Goal: Leave review/rating: Leave review/rating

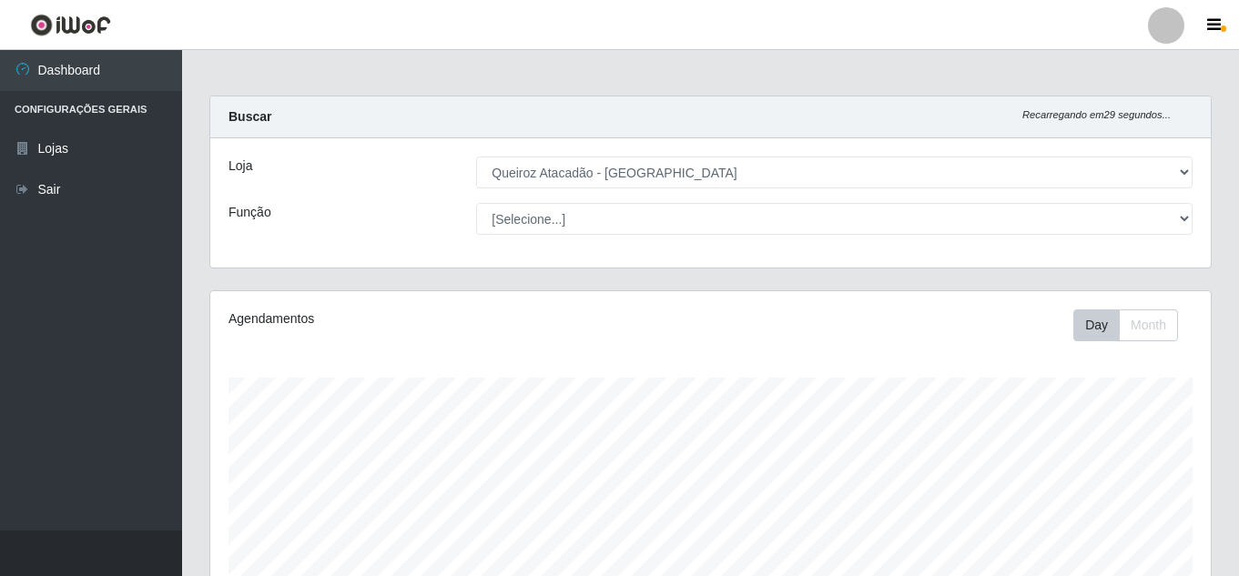
select select "225"
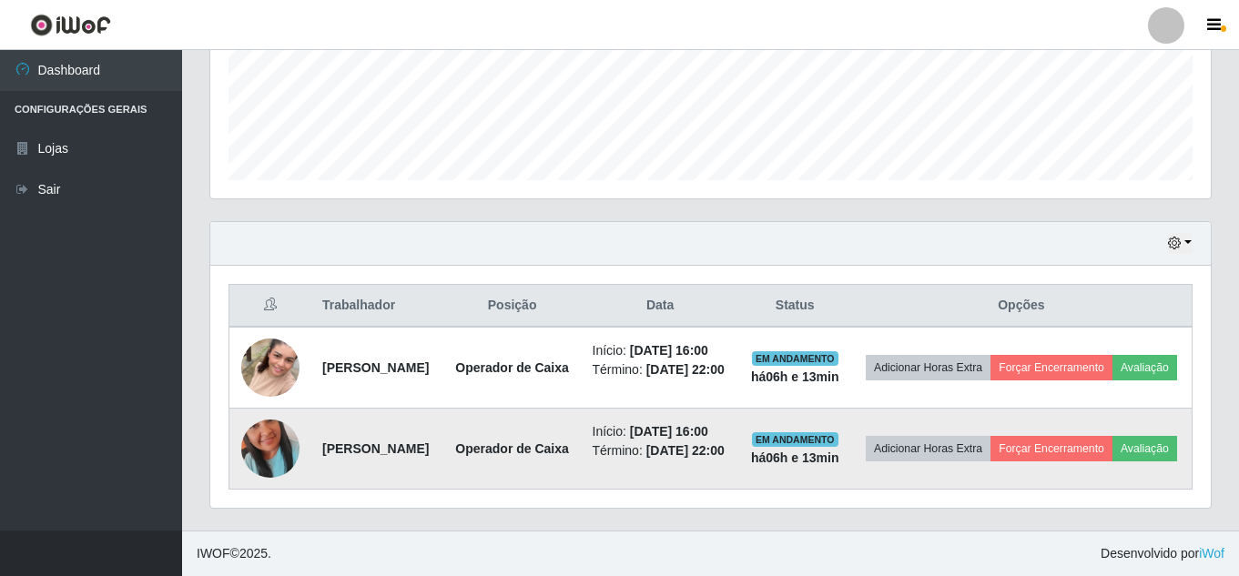
scroll to position [378, 1001]
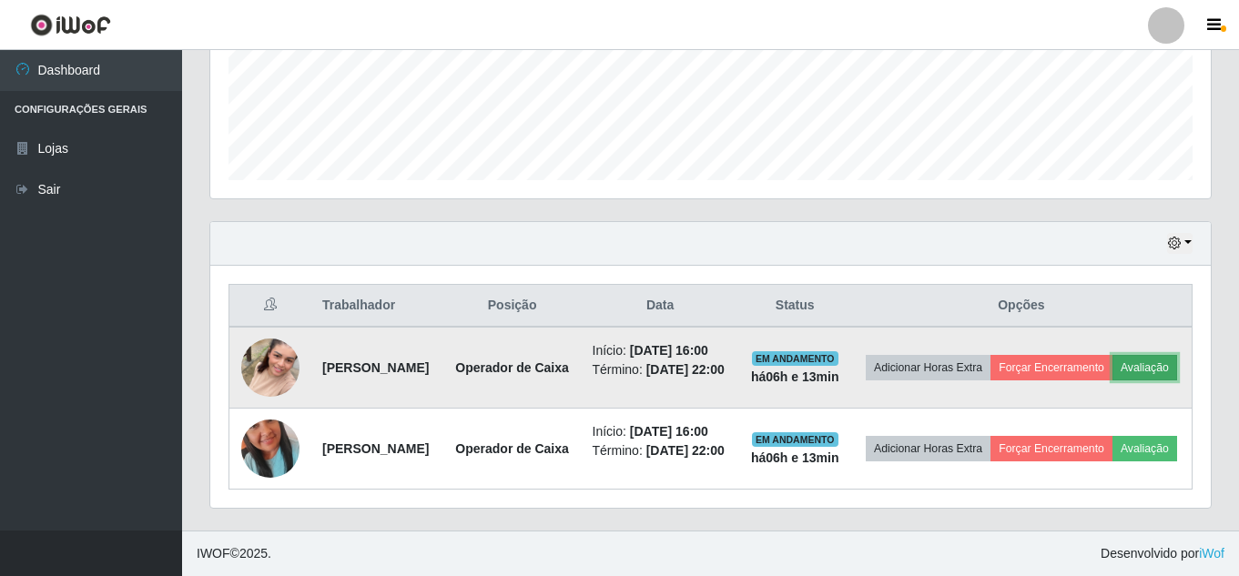
click at [1113, 370] on button "Avaliação" at bounding box center [1145, 367] width 65 height 25
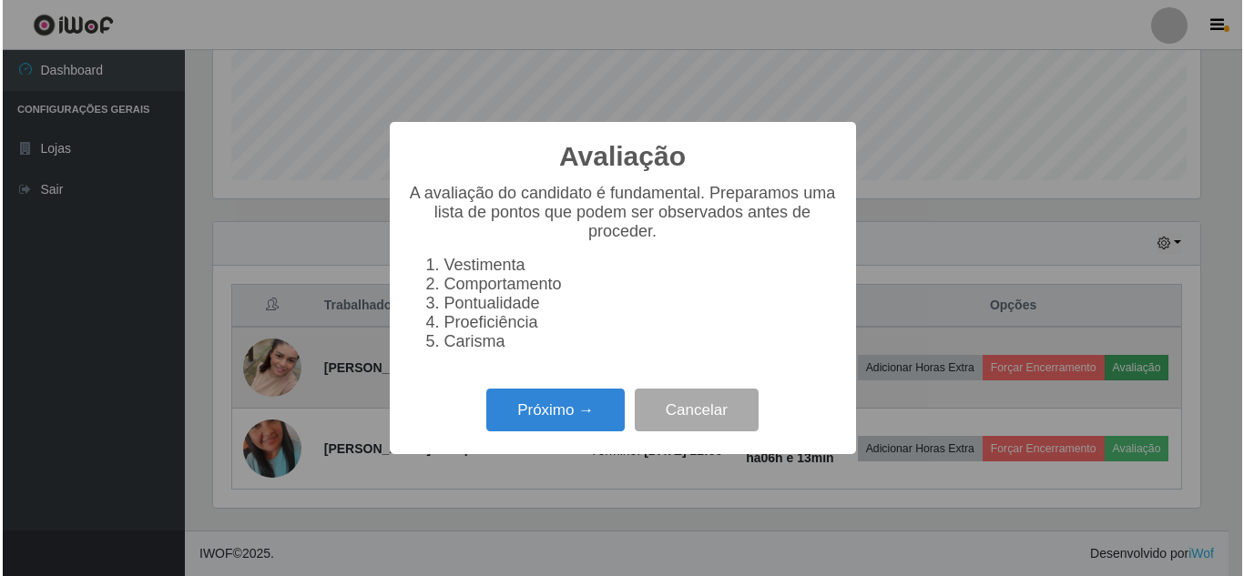
scroll to position [378, 992]
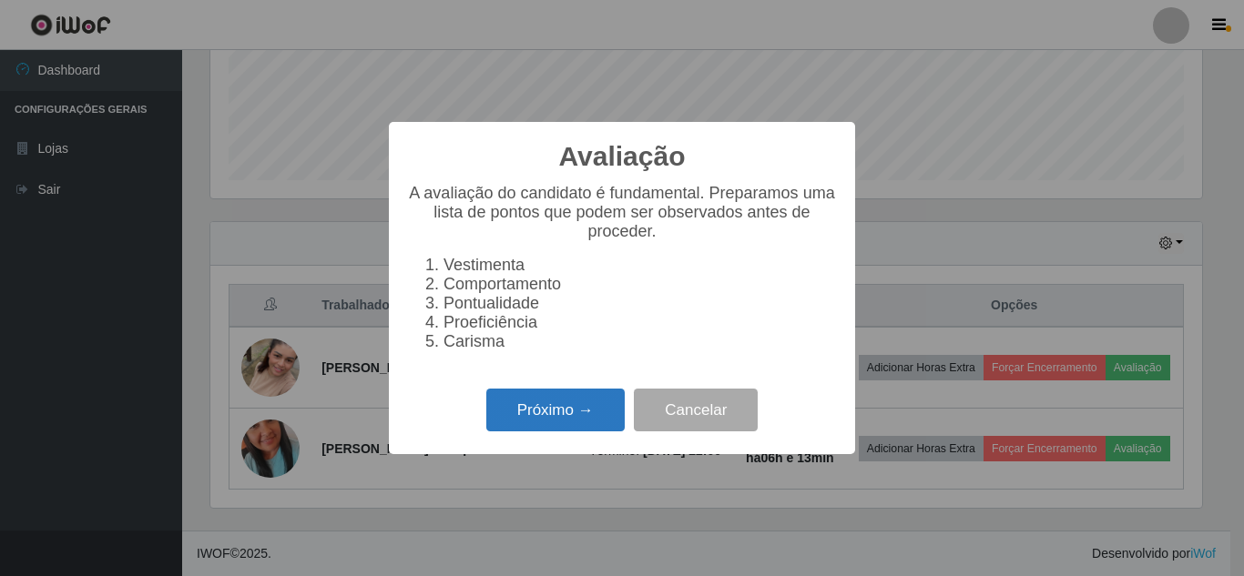
click at [574, 418] on button "Próximo →" at bounding box center [555, 410] width 138 height 43
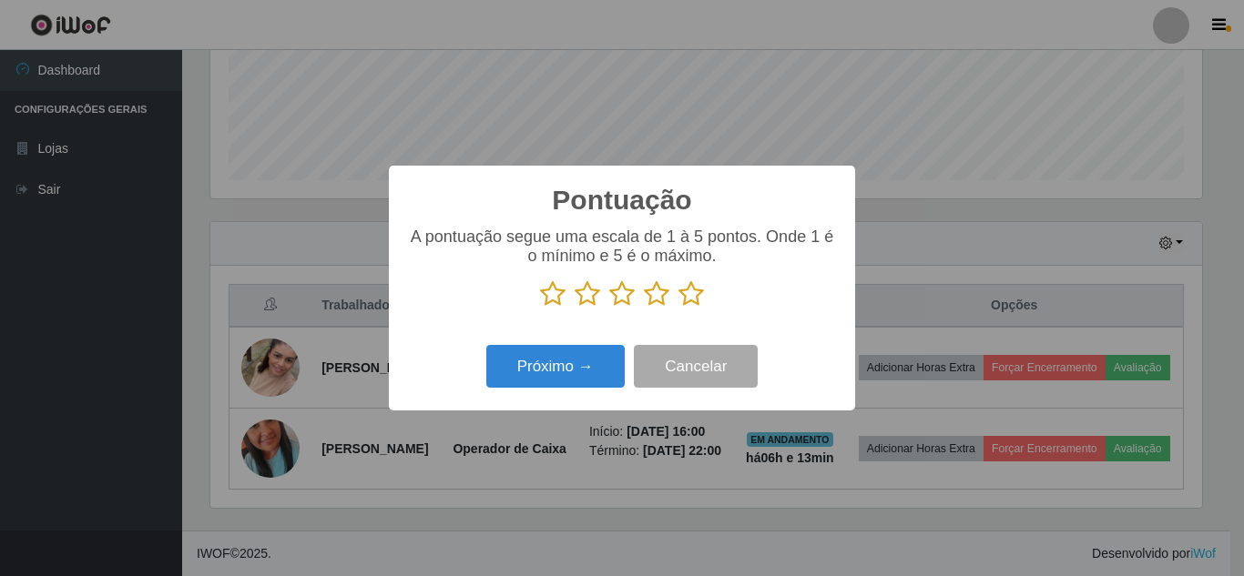
click at [690, 299] on icon at bounding box center [690, 293] width 25 height 27
click at [678, 308] on input "radio" at bounding box center [678, 308] width 0 height 0
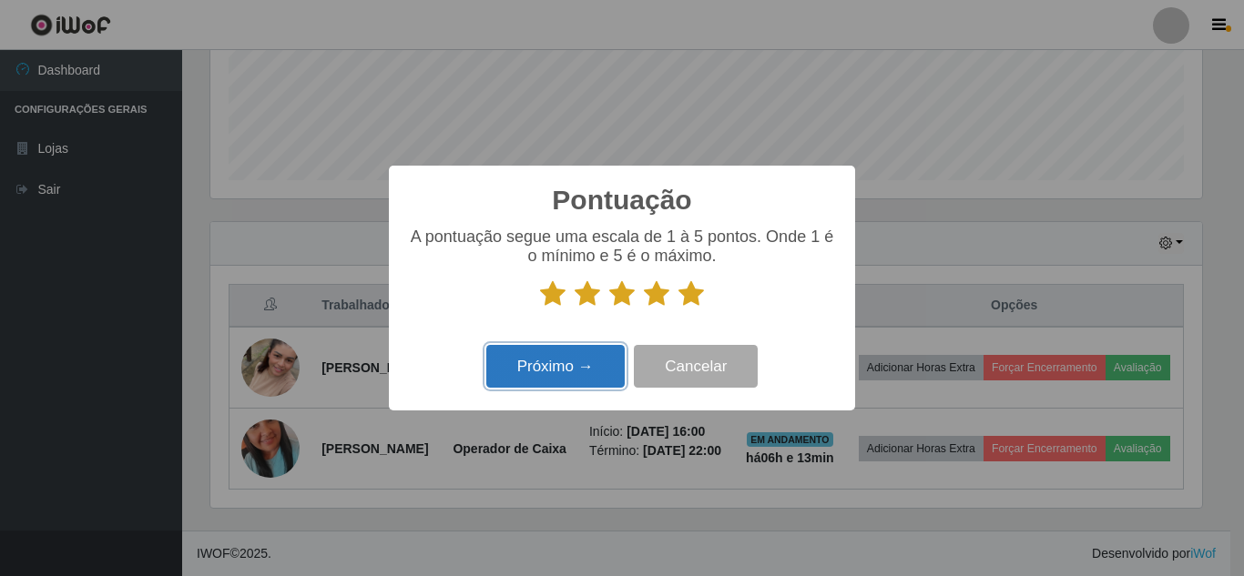
click at [529, 371] on button "Próximo →" at bounding box center [555, 366] width 138 height 43
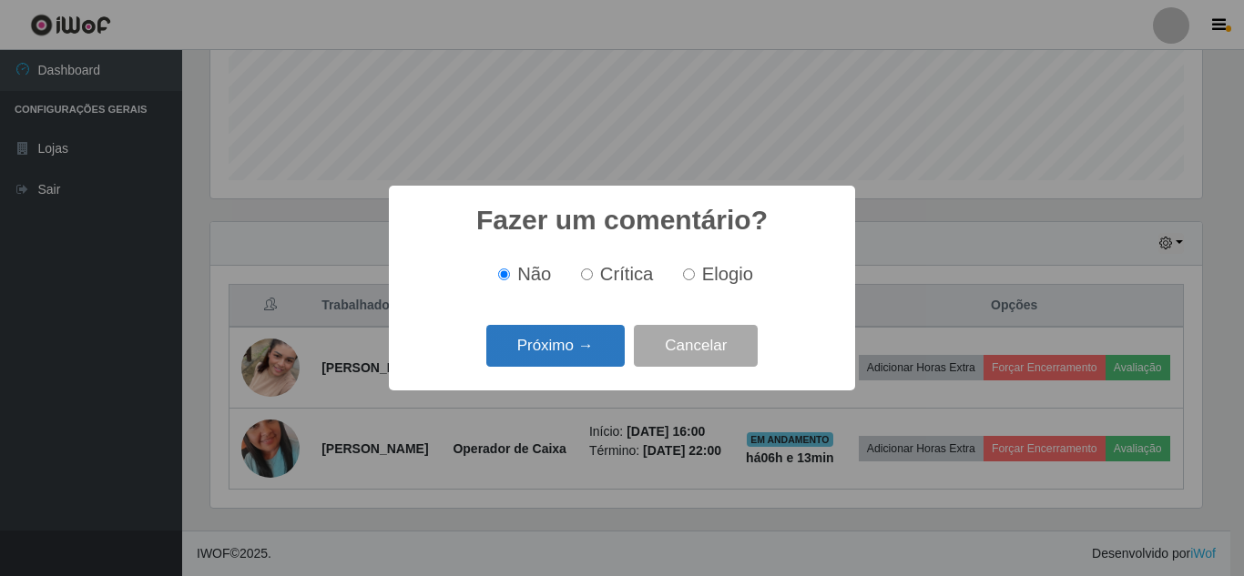
click at [565, 355] on button "Próximo →" at bounding box center [555, 346] width 138 height 43
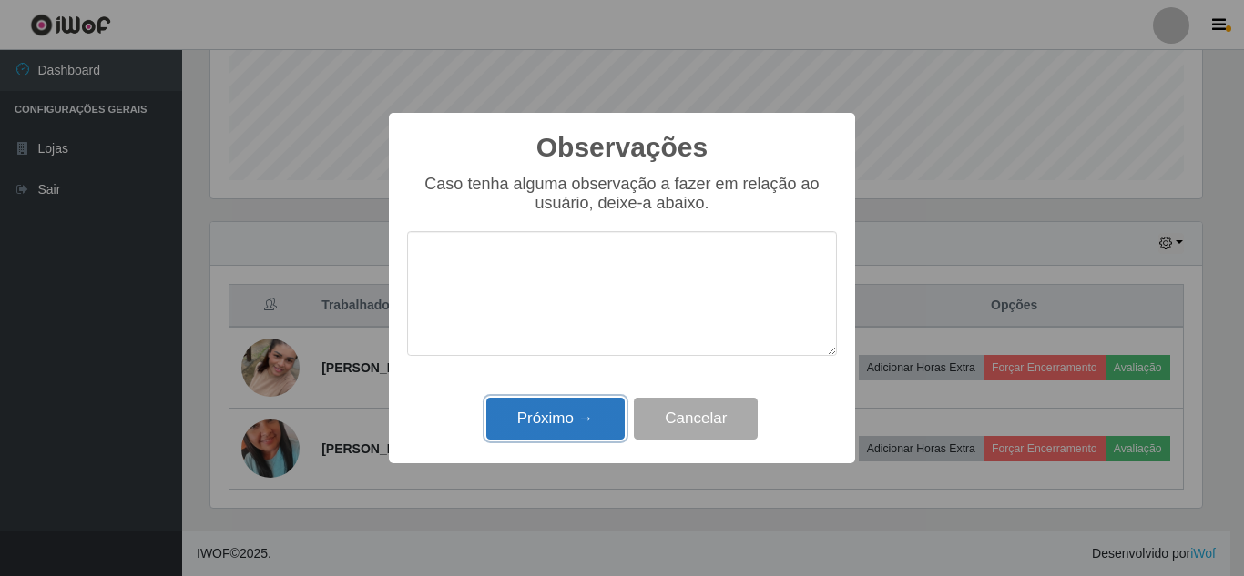
click at [565, 417] on button "Próximo →" at bounding box center [555, 419] width 138 height 43
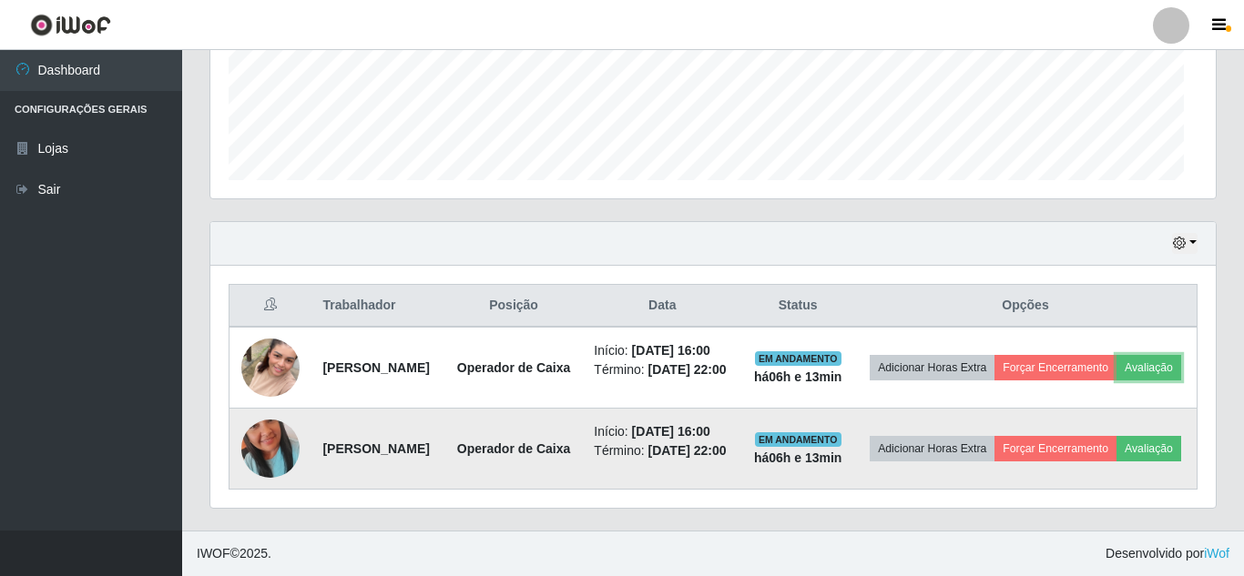
scroll to position [378, 1001]
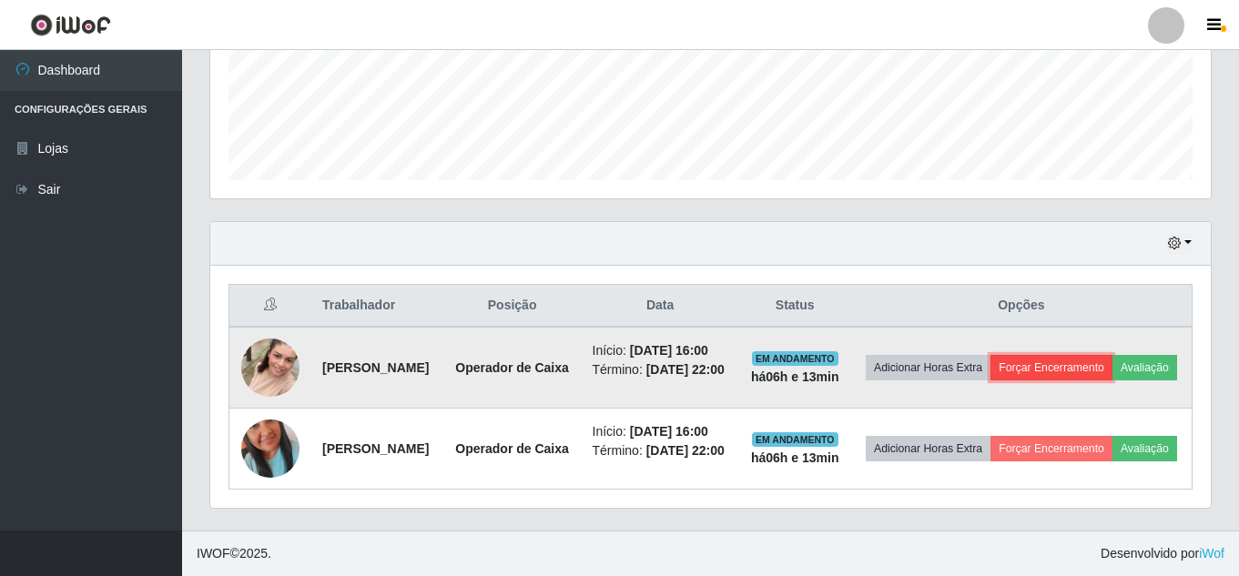
click at [1094, 355] on button "Forçar Encerramento" at bounding box center [1052, 367] width 122 height 25
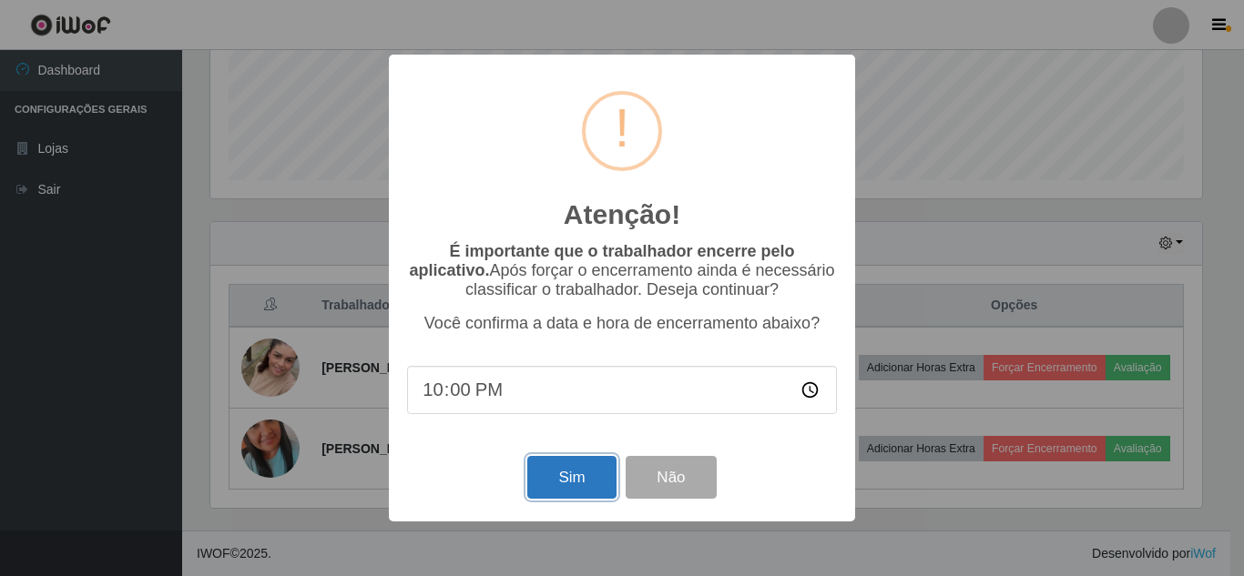
click at [581, 485] on button "Sim" at bounding box center [571, 477] width 88 height 43
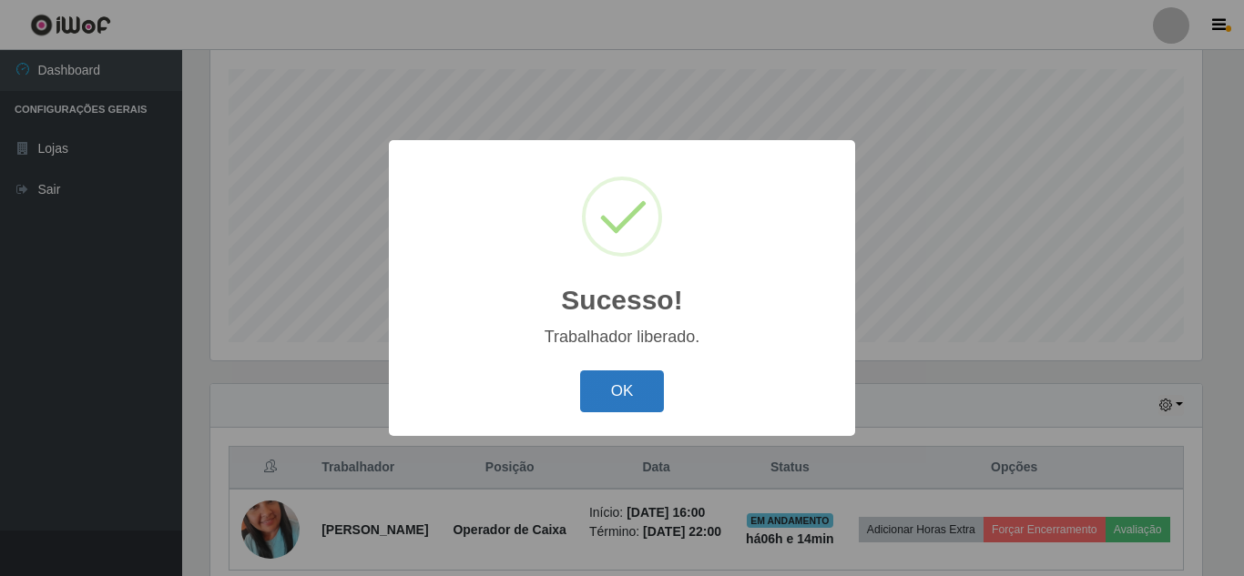
click at [632, 389] on button "OK" at bounding box center [622, 392] width 85 height 43
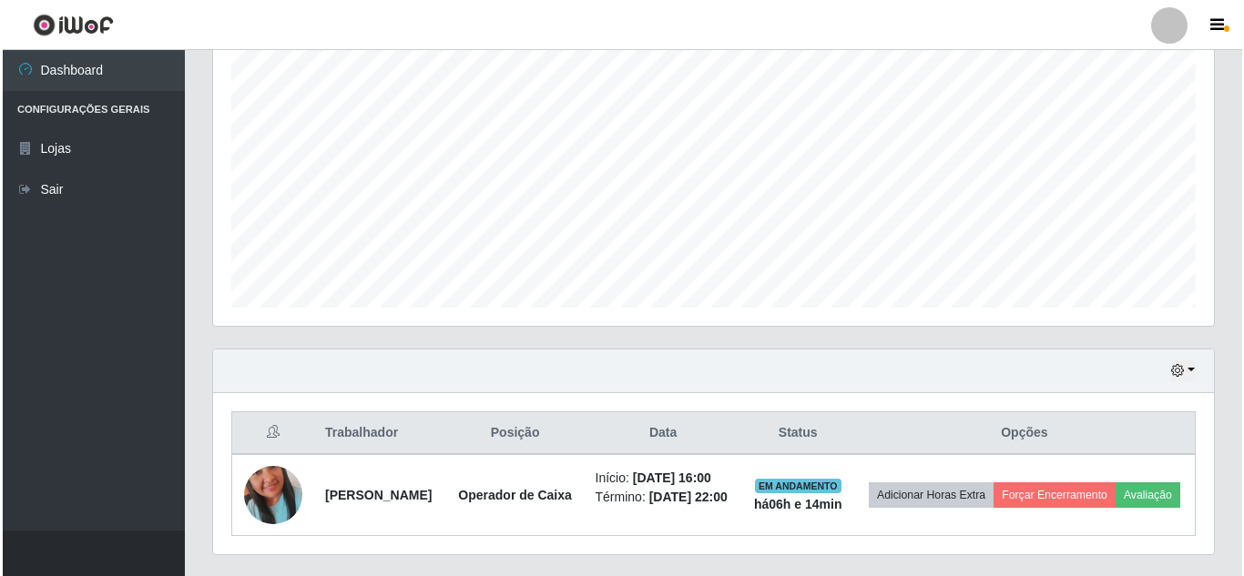
scroll to position [403, 0]
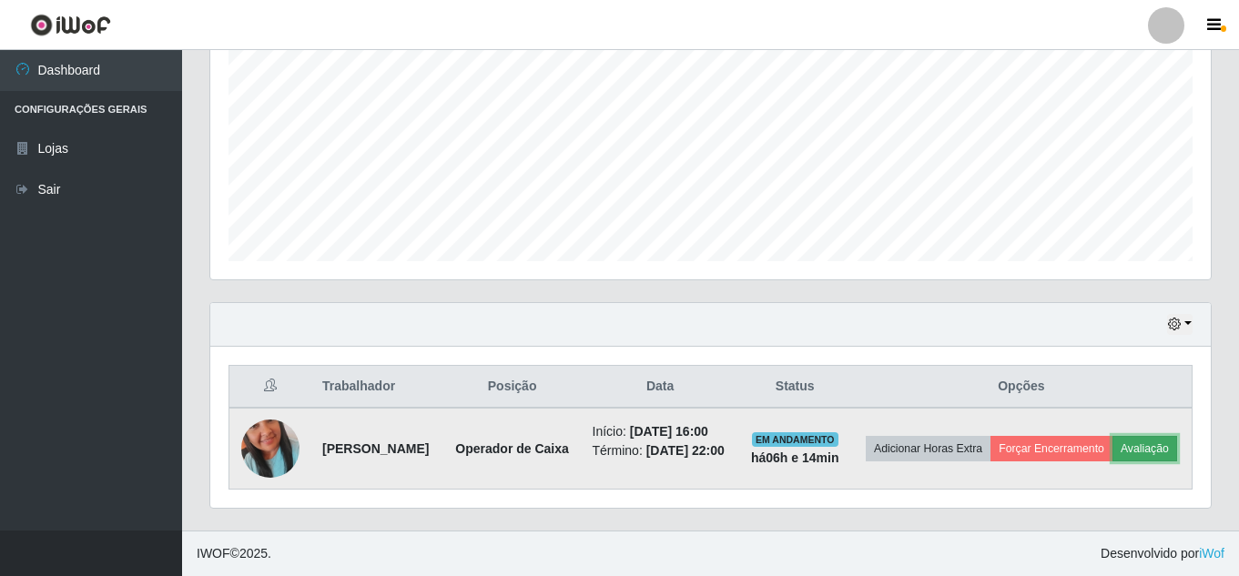
click at [1113, 459] on button "Avaliação" at bounding box center [1145, 448] width 65 height 25
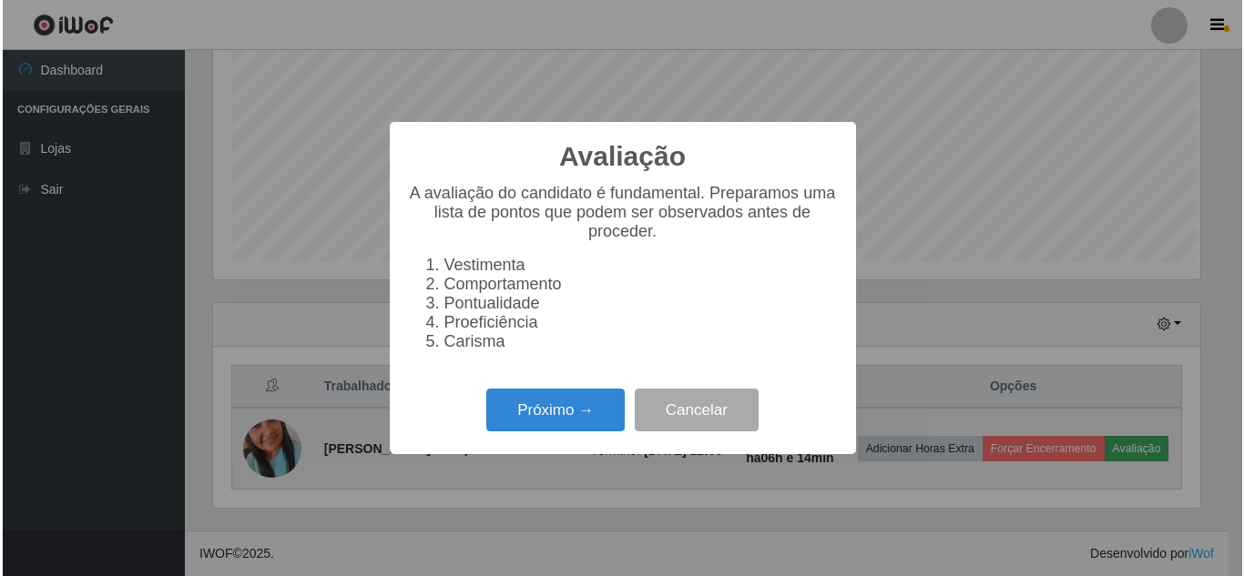
scroll to position [378, 992]
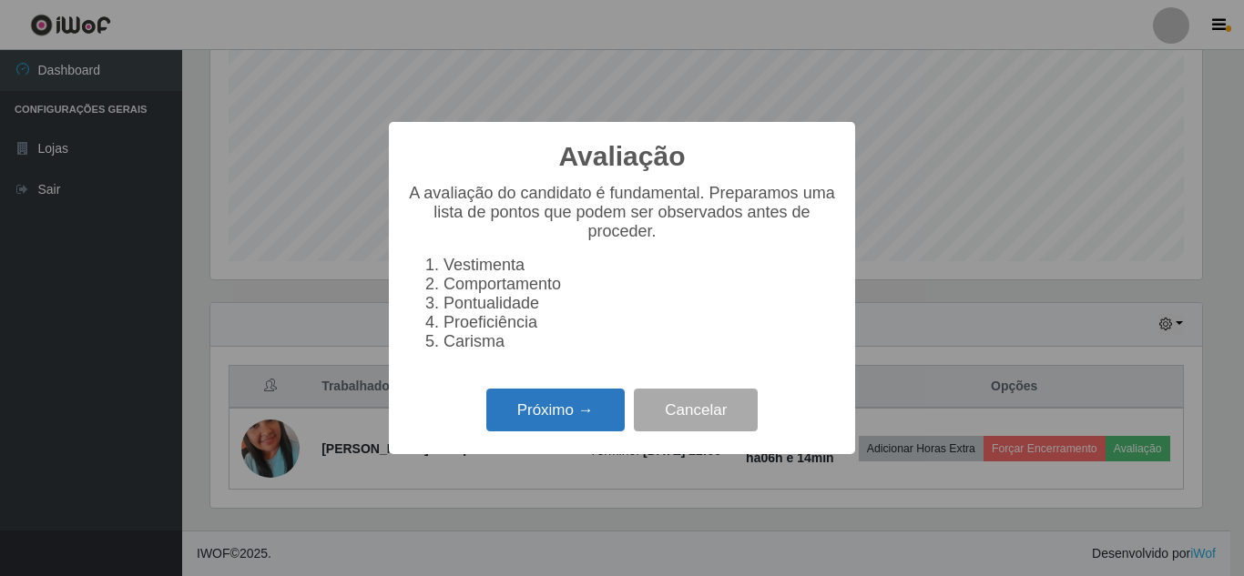
click at [557, 432] on button "Próximo →" at bounding box center [555, 410] width 138 height 43
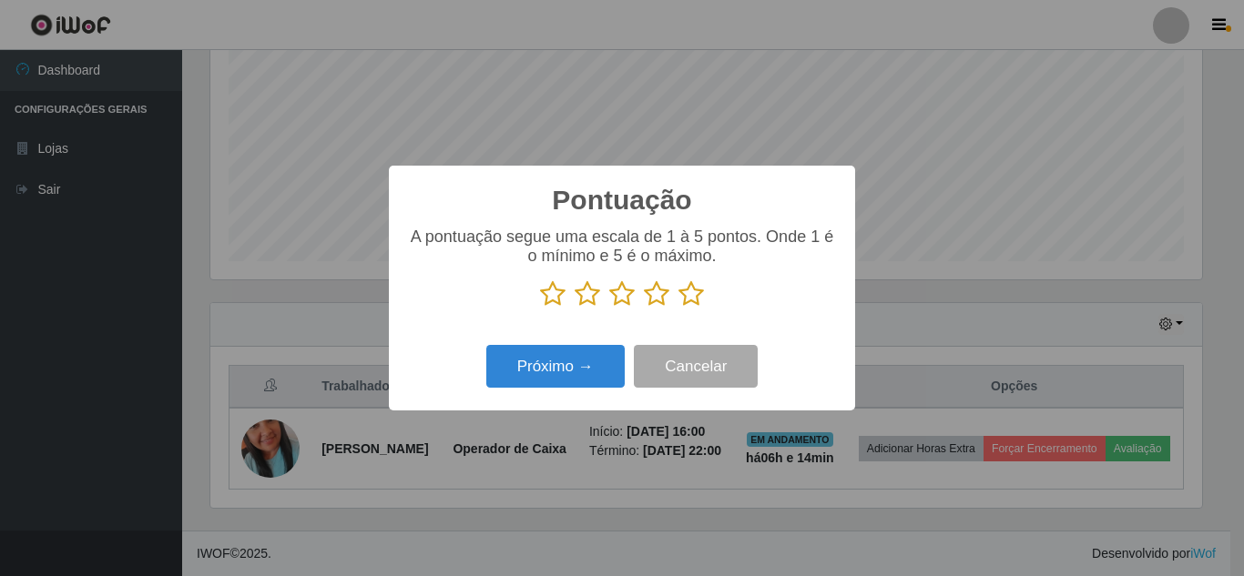
scroll to position [910121, 909507]
drag, startPoint x: 698, startPoint y: 300, endPoint x: 683, endPoint y: 305, distance: 16.4
click at [693, 299] on icon at bounding box center [690, 293] width 25 height 27
click at [678, 308] on input "radio" at bounding box center [678, 308] width 0 height 0
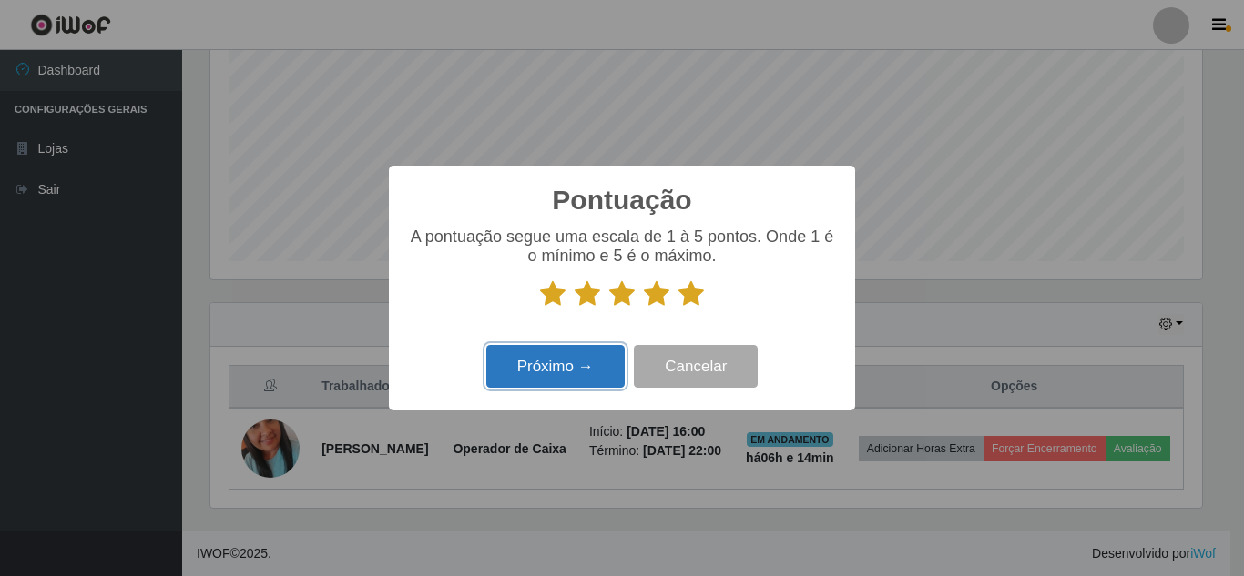
click at [550, 370] on button "Próximo →" at bounding box center [555, 366] width 138 height 43
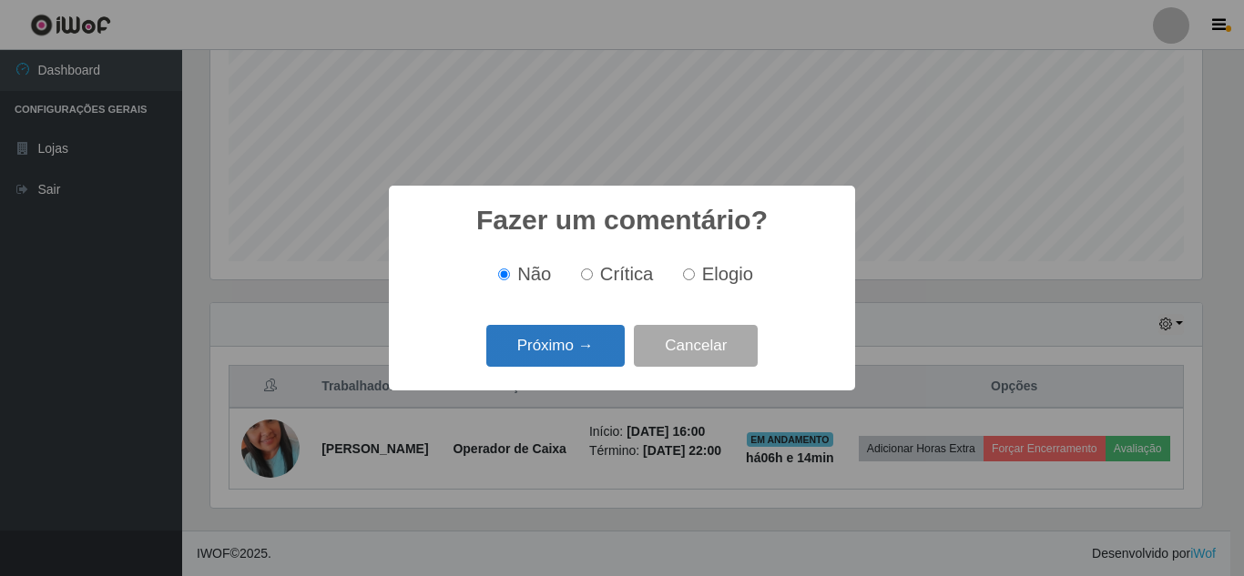
click at [549, 366] on button "Próximo →" at bounding box center [555, 346] width 138 height 43
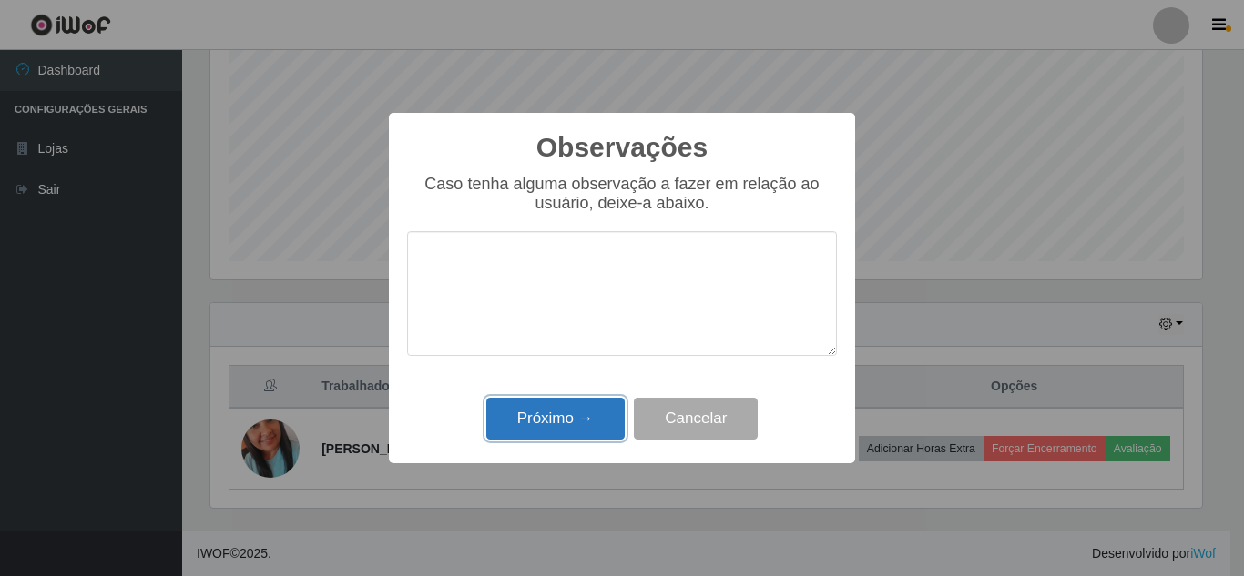
click at [550, 422] on button "Próximo →" at bounding box center [555, 419] width 138 height 43
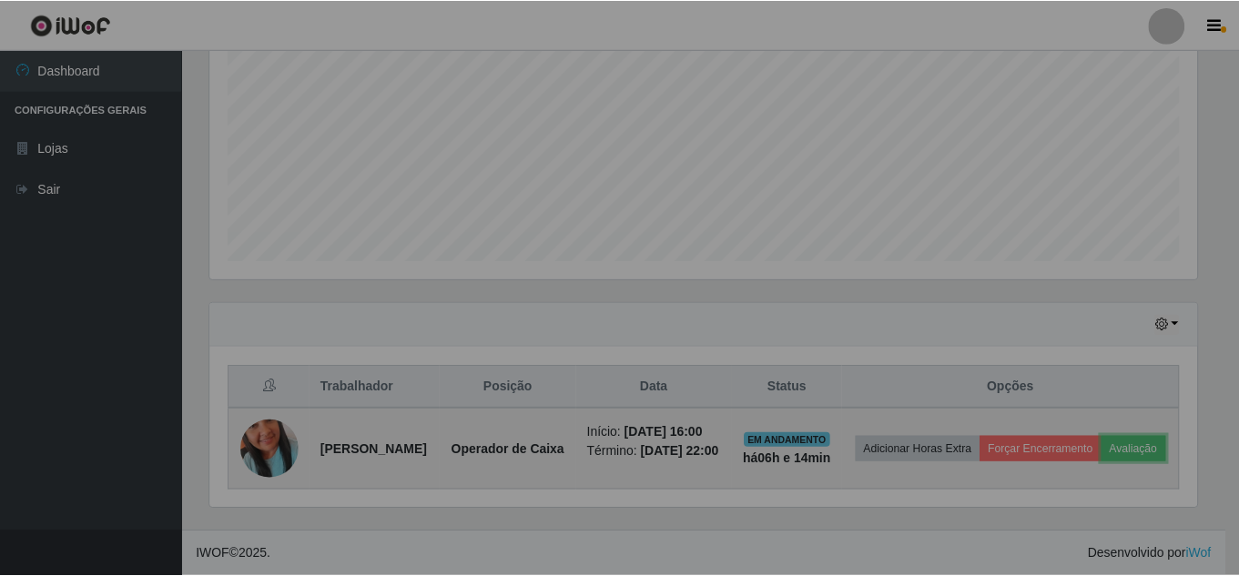
scroll to position [378, 1001]
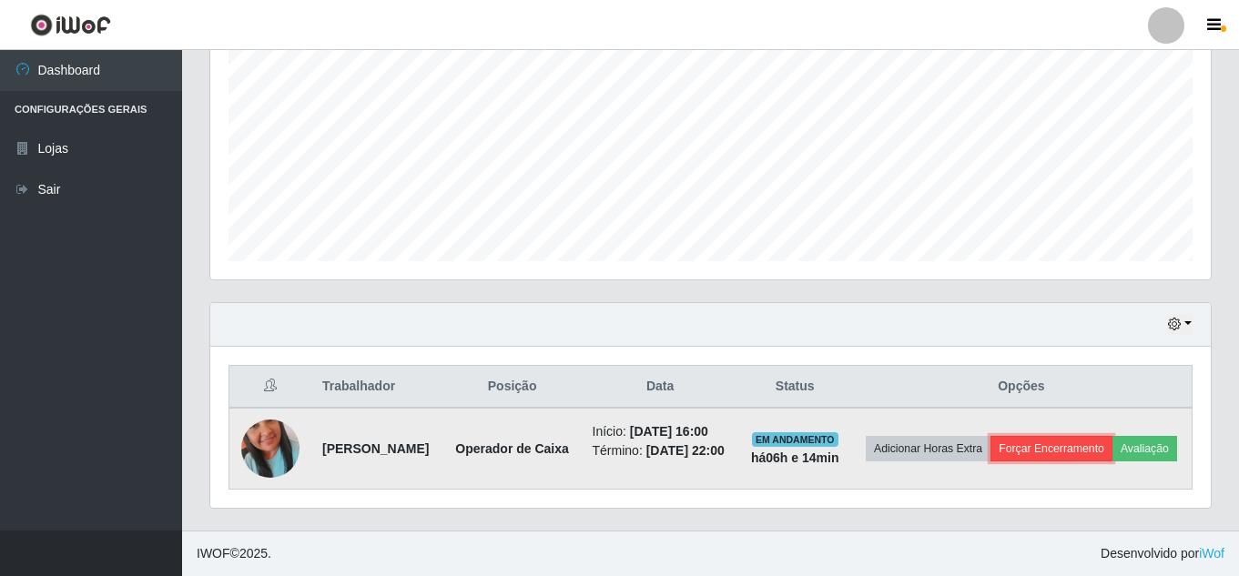
click at [1113, 436] on button "Forçar Encerramento" at bounding box center [1052, 448] width 122 height 25
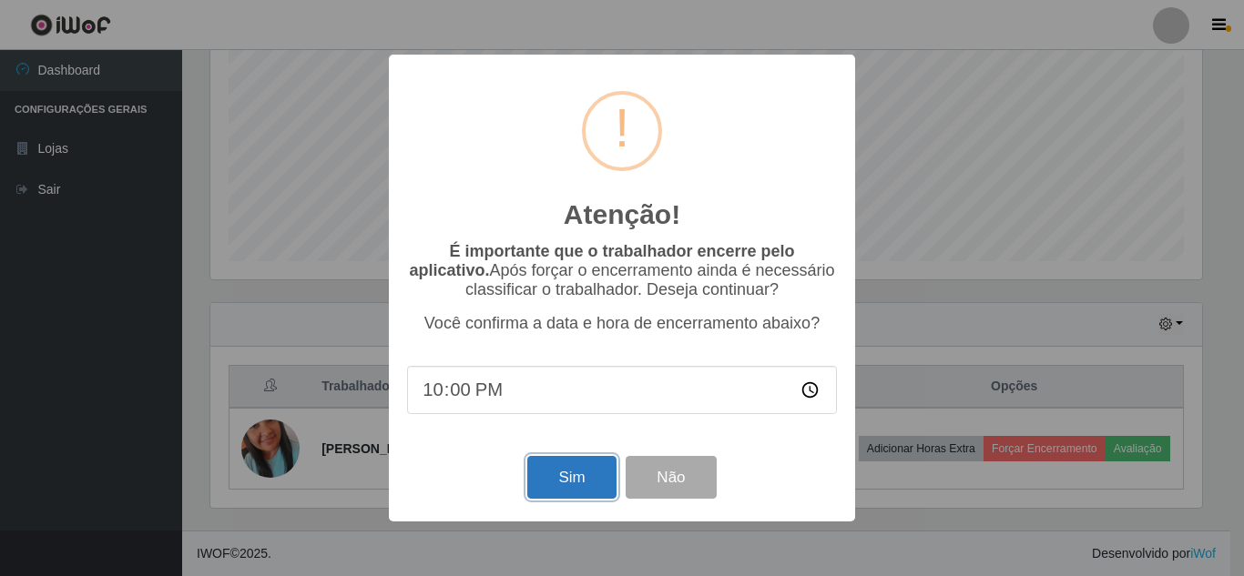
click at [561, 484] on button "Sim" at bounding box center [571, 477] width 88 height 43
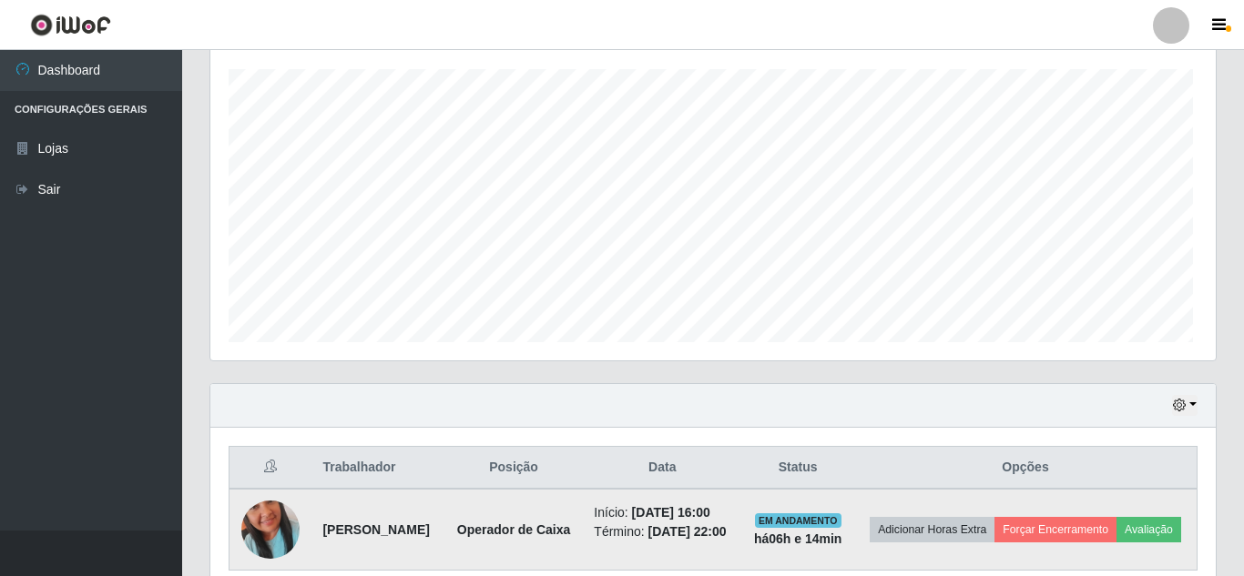
scroll to position [0, 0]
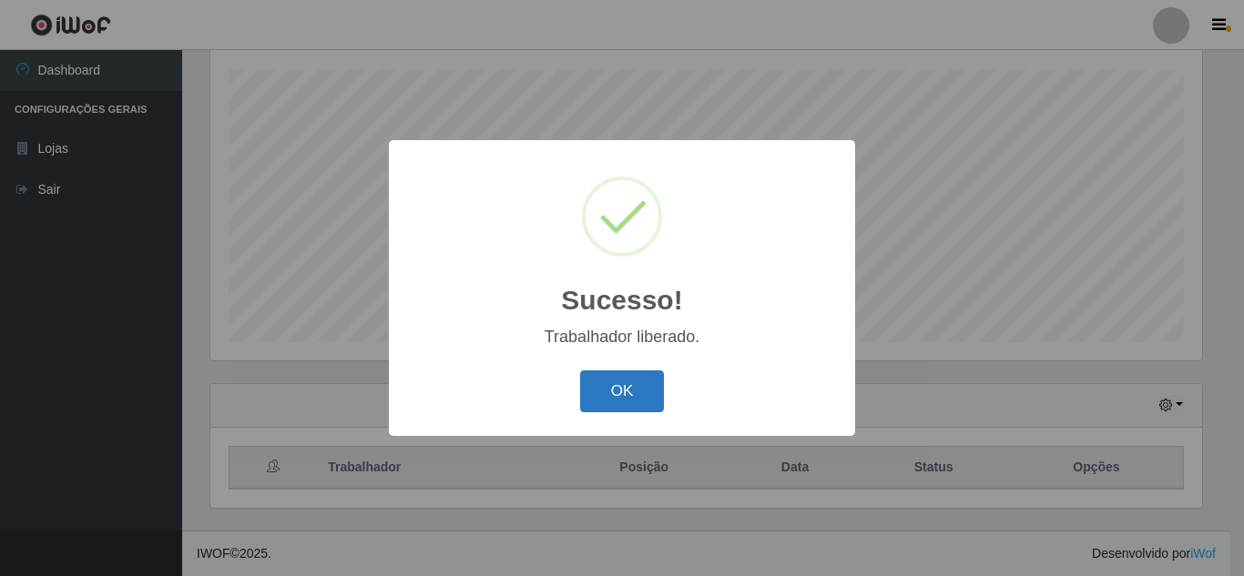
click at [640, 410] on button "OK" at bounding box center [622, 392] width 85 height 43
